Goal: Transaction & Acquisition: Download file/media

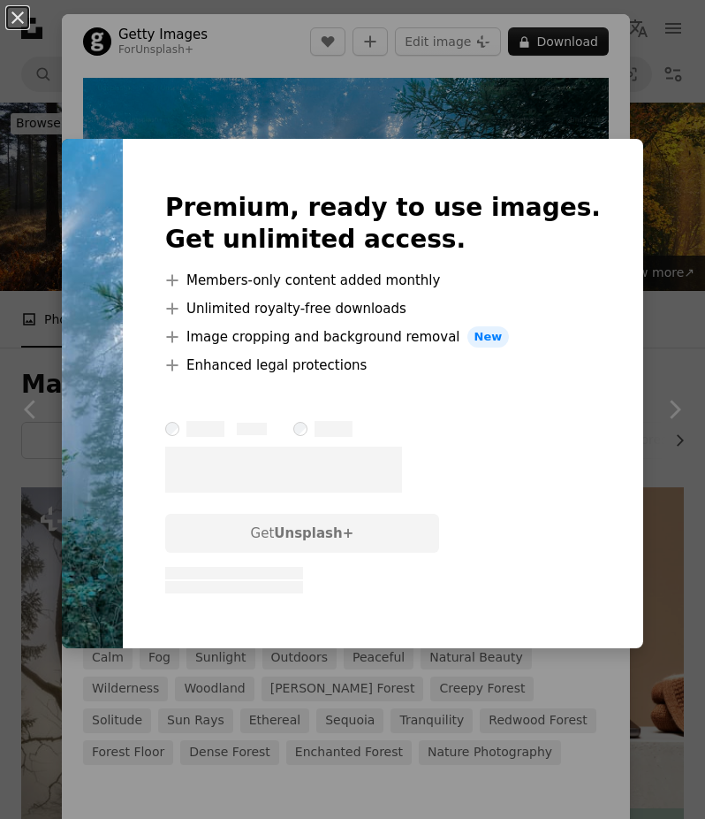
scroll to position [1208, 0]
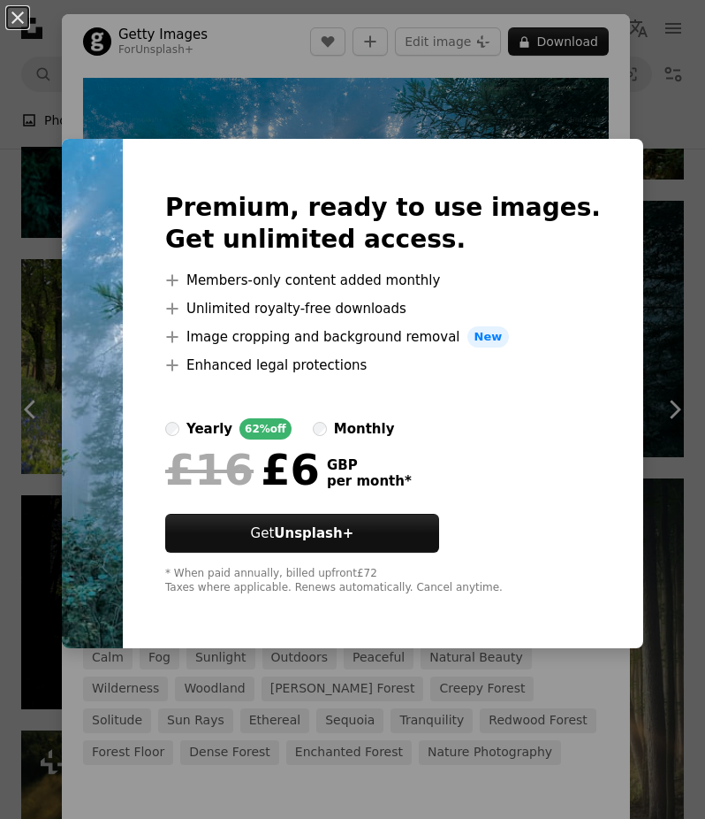
click at [567, 113] on div "An X shape Premium, ready to use images. Get unlimited access. A plus sign Memb…" at bounding box center [352, 409] width 705 height 819
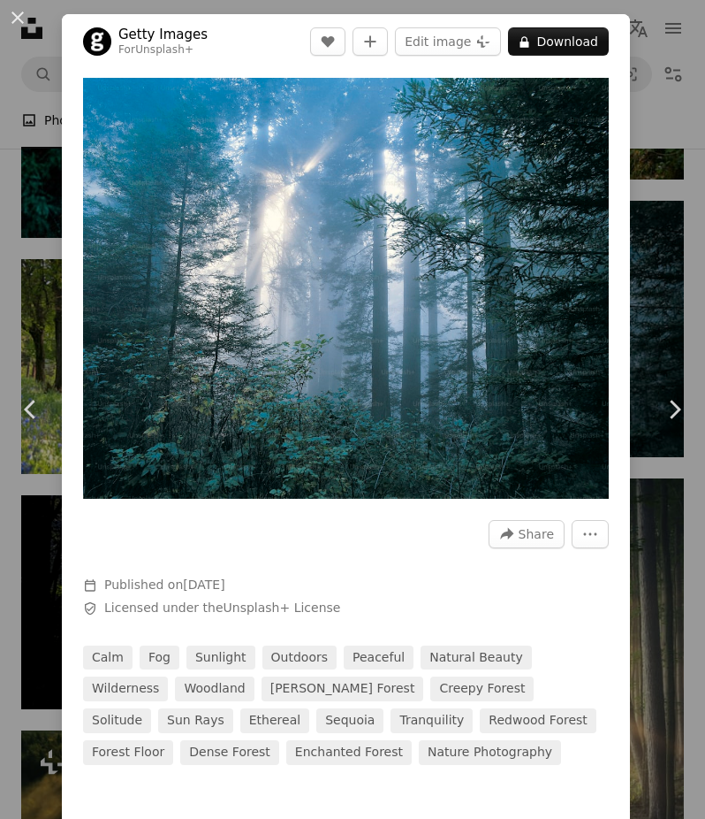
click at [41, 209] on div "An X shape Chevron left Chevron right Getty Images For Unsplash+ A heart A plus…" at bounding box center [352, 409] width 705 height 819
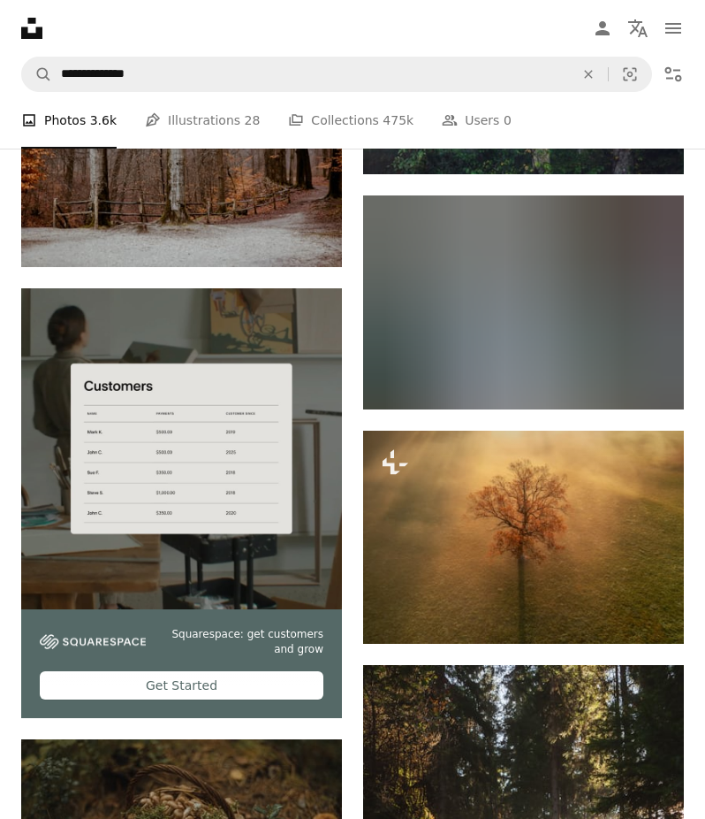
scroll to position [4270, 0]
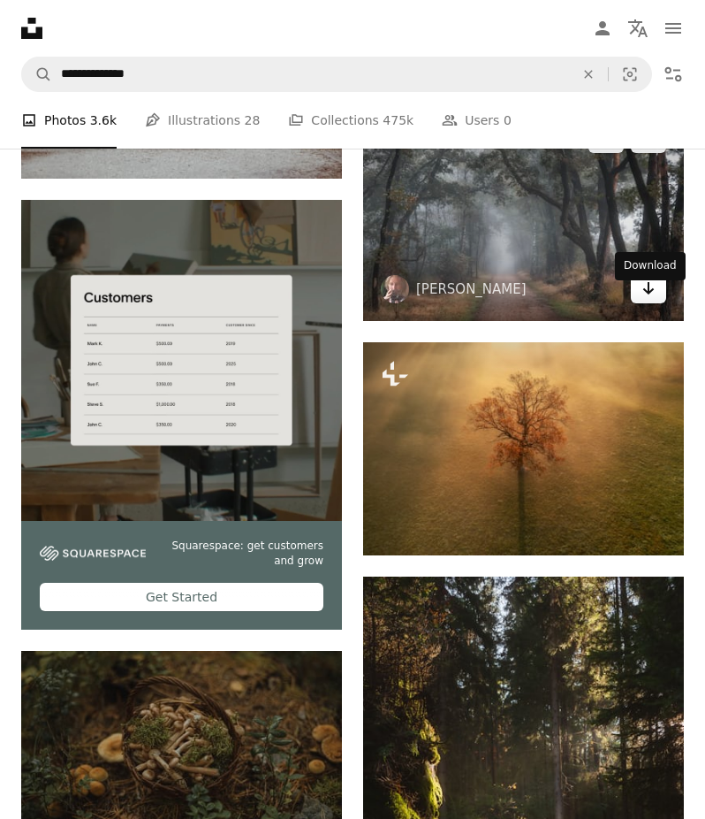
click at [657, 299] on link "Arrow pointing down" at bounding box center [648, 289] width 35 height 28
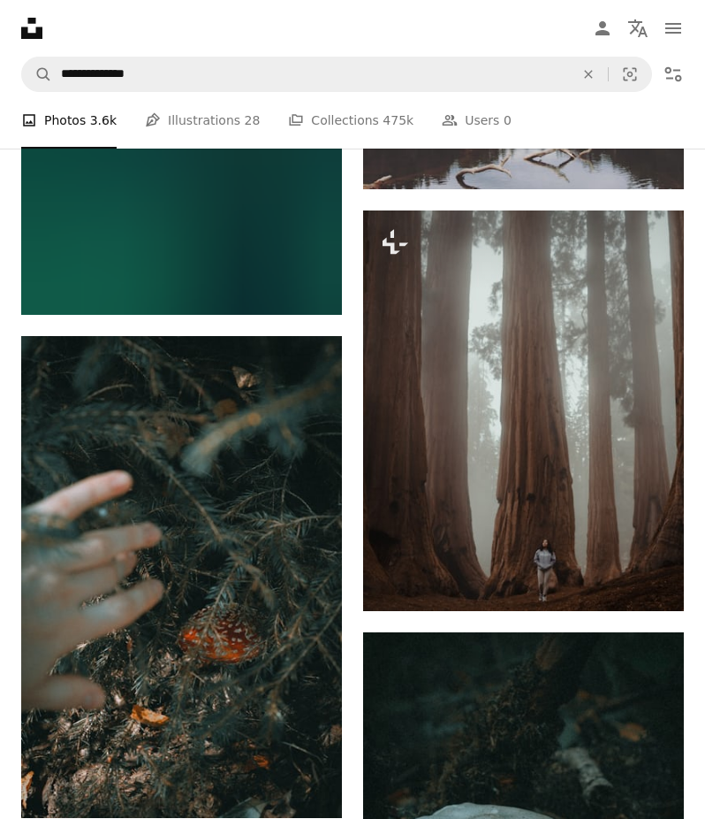
scroll to position [9168, 0]
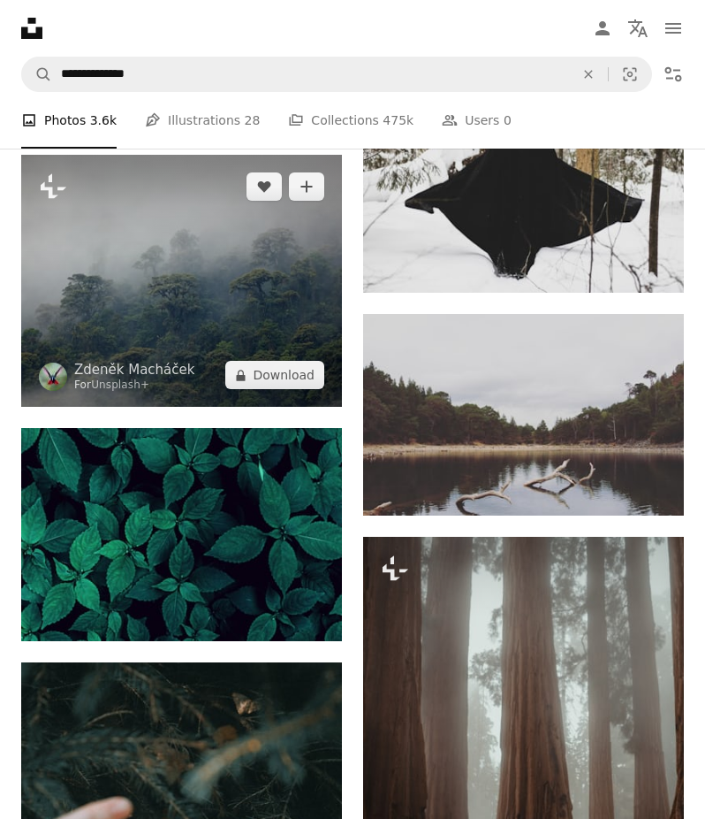
click at [223, 368] on img at bounding box center [181, 281] width 321 height 252
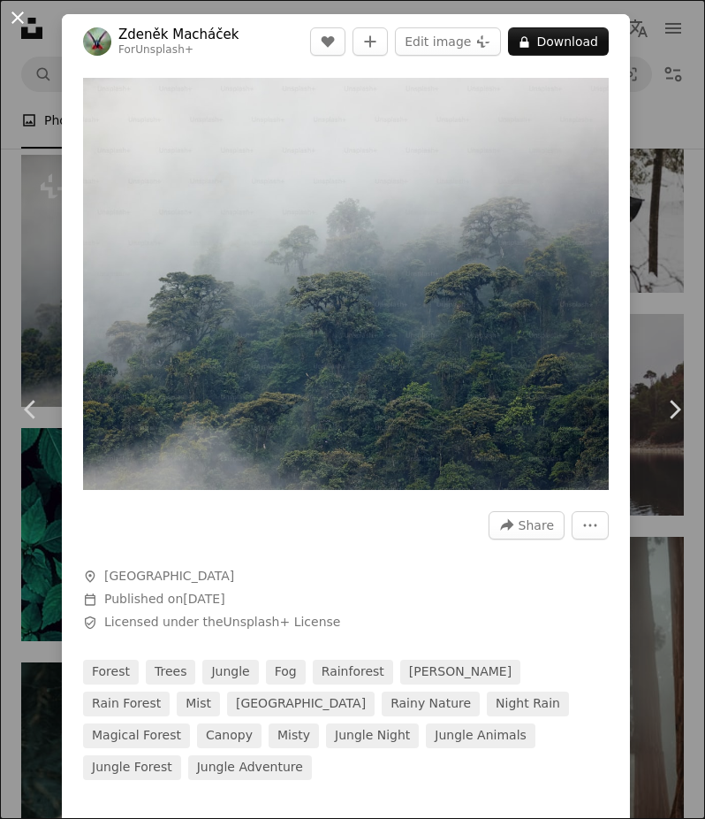
click at [20, 25] on button "An X shape" at bounding box center [17, 17] width 21 height 21
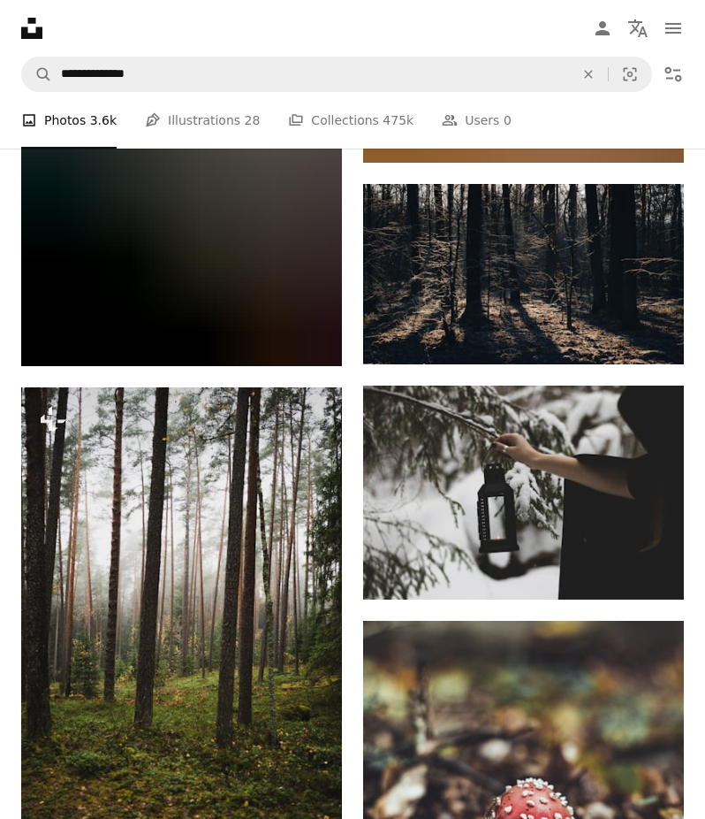
scroll to position [15777, 0]
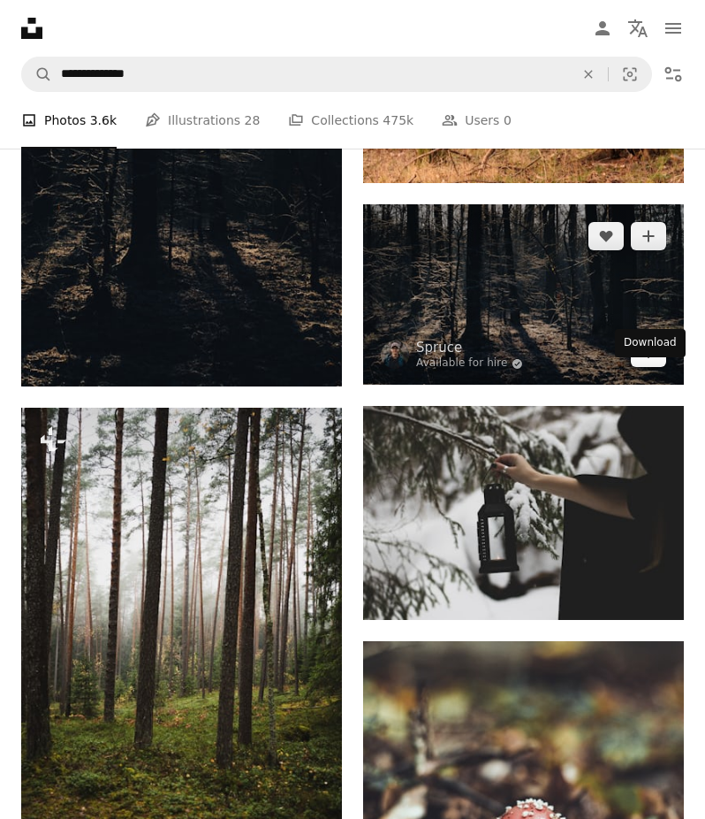
click at [642, 362] on icon "Arrow pointing down" at bounding box center [649, 351] width 14 height 21
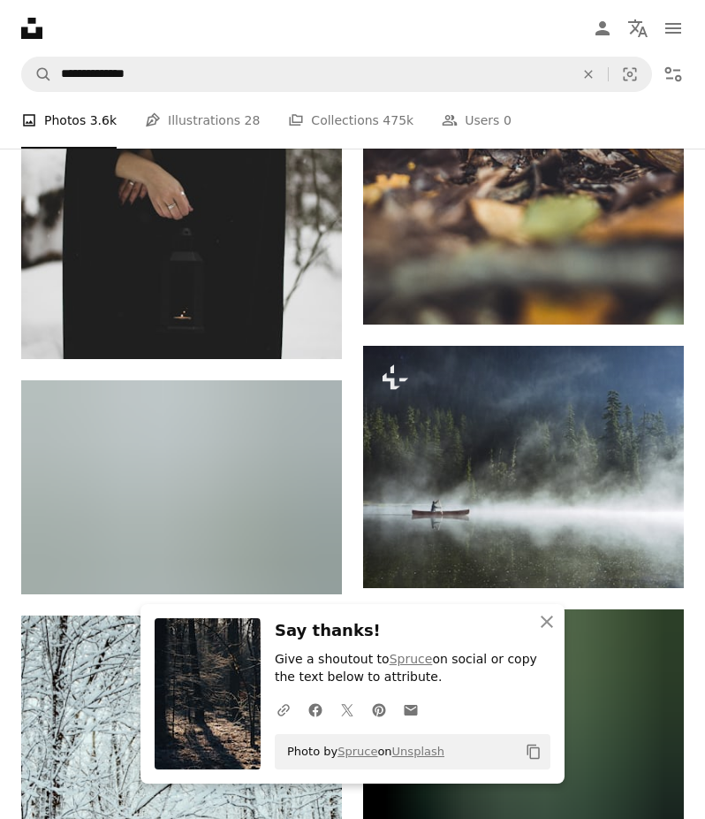
scroll to position [16543, 0]
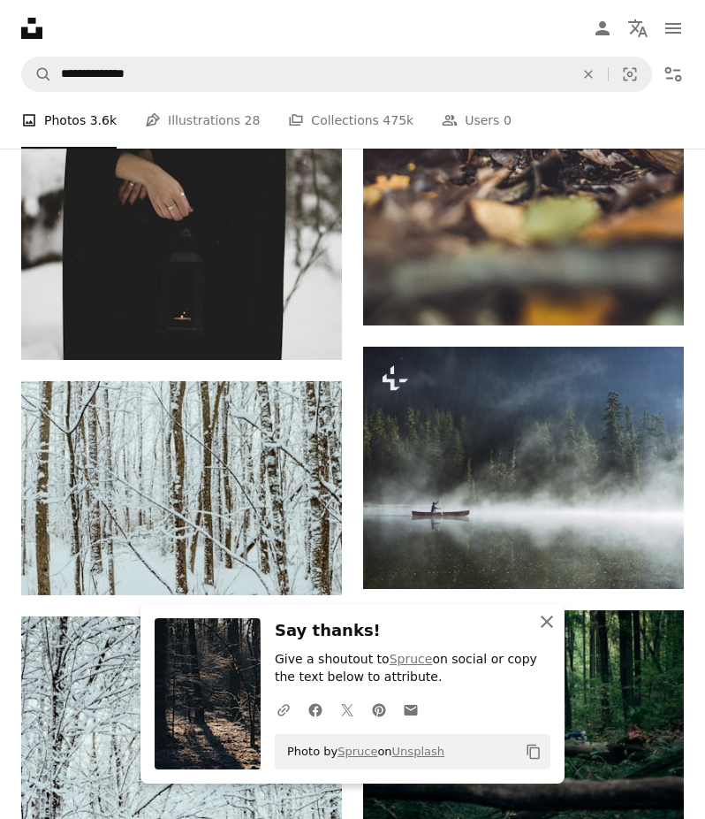
click at [543, 621] on icon "An X shape" at bounding box center [547, 621] width 21 height 21
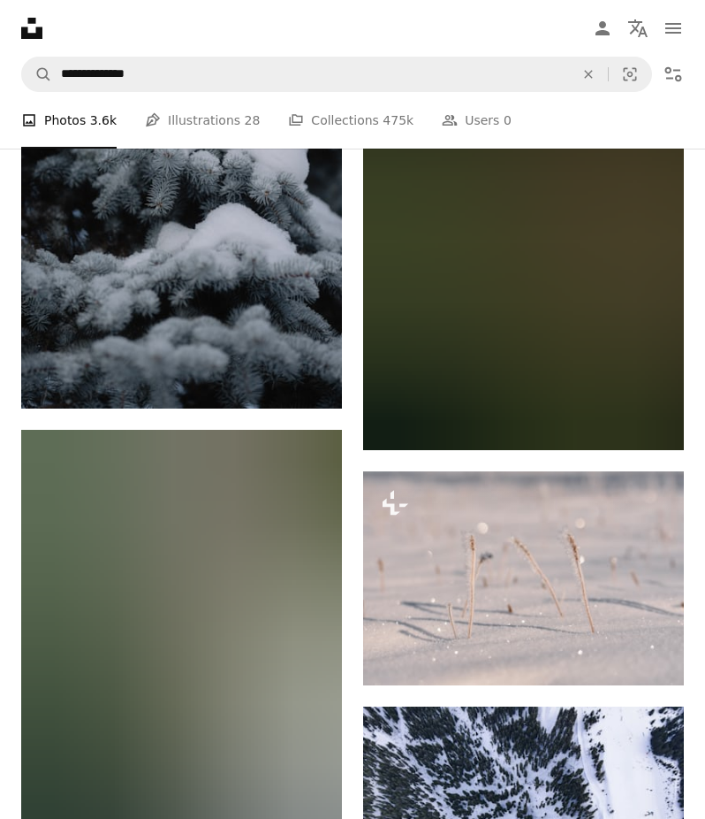
scroll to position [30898, 0]
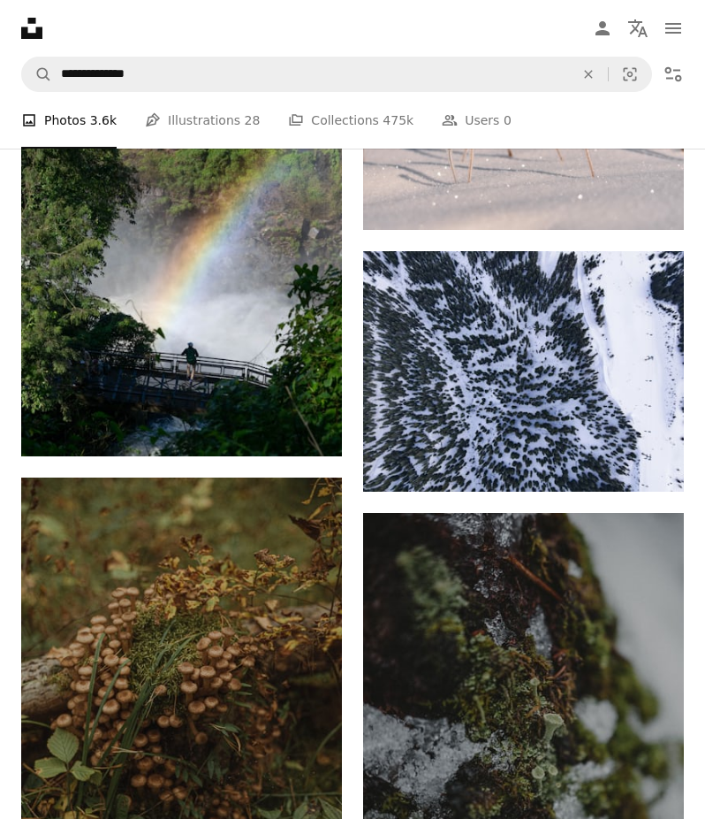
scroll to position [743, 0]
